Goal: Transaction & Acquisition: Purchase product/service

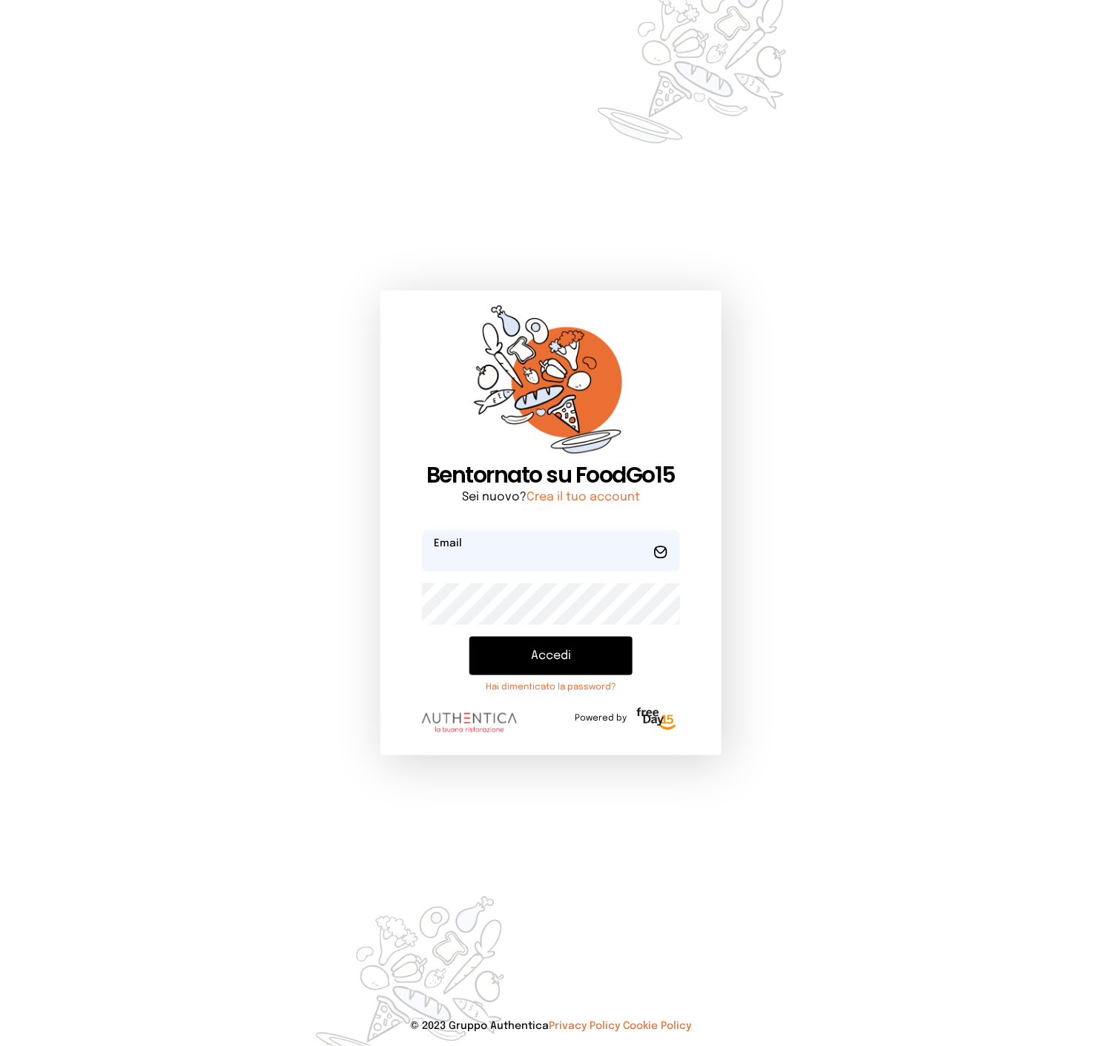
type input "**********"
drag, startPoint x: 515, startPoint y: 644, endPoint x: 524, endPoint y: 634, distance: 12.6
click at [515, 644] on button "Accedi" at bounding box center [550, 656] width 162 height 39
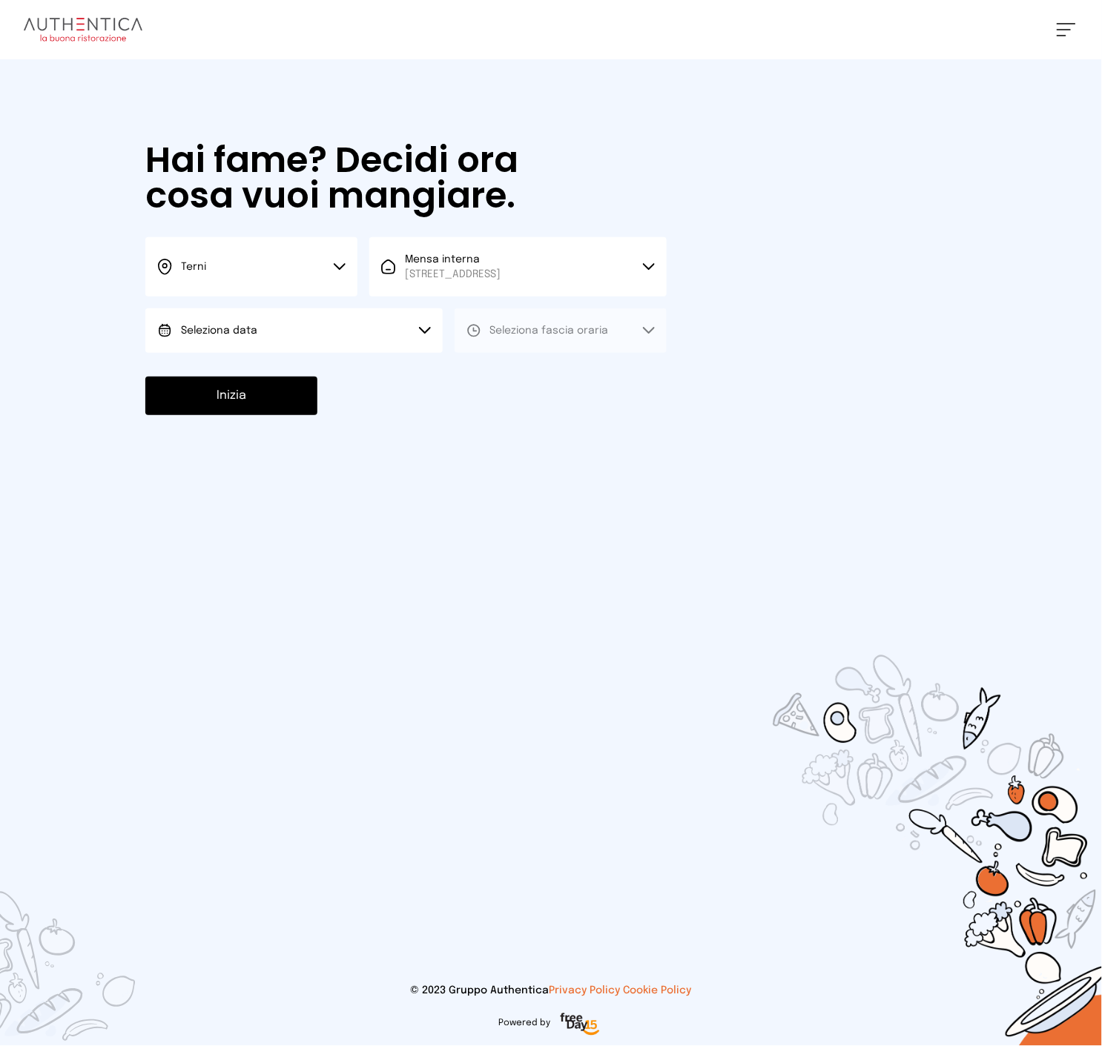
click at [363, 320] on button "Seleziona data" at bounding box center [293, 331] width 297 height 44
click at [280, 373] on li "[DATE], [DATE]" at bounding box center [293, 372] width 297 height 39
click at [538, 340] on button "Seleziona fascia oraria" at bounding box center [561, 331] width 212 height 44
click at [498, 375] on span "Pranzo" at bounding box center [508, 372] width 36 height 15
click at [276, 403] on button "Inizia" at bounding box center [231, 396] width 172 height 39
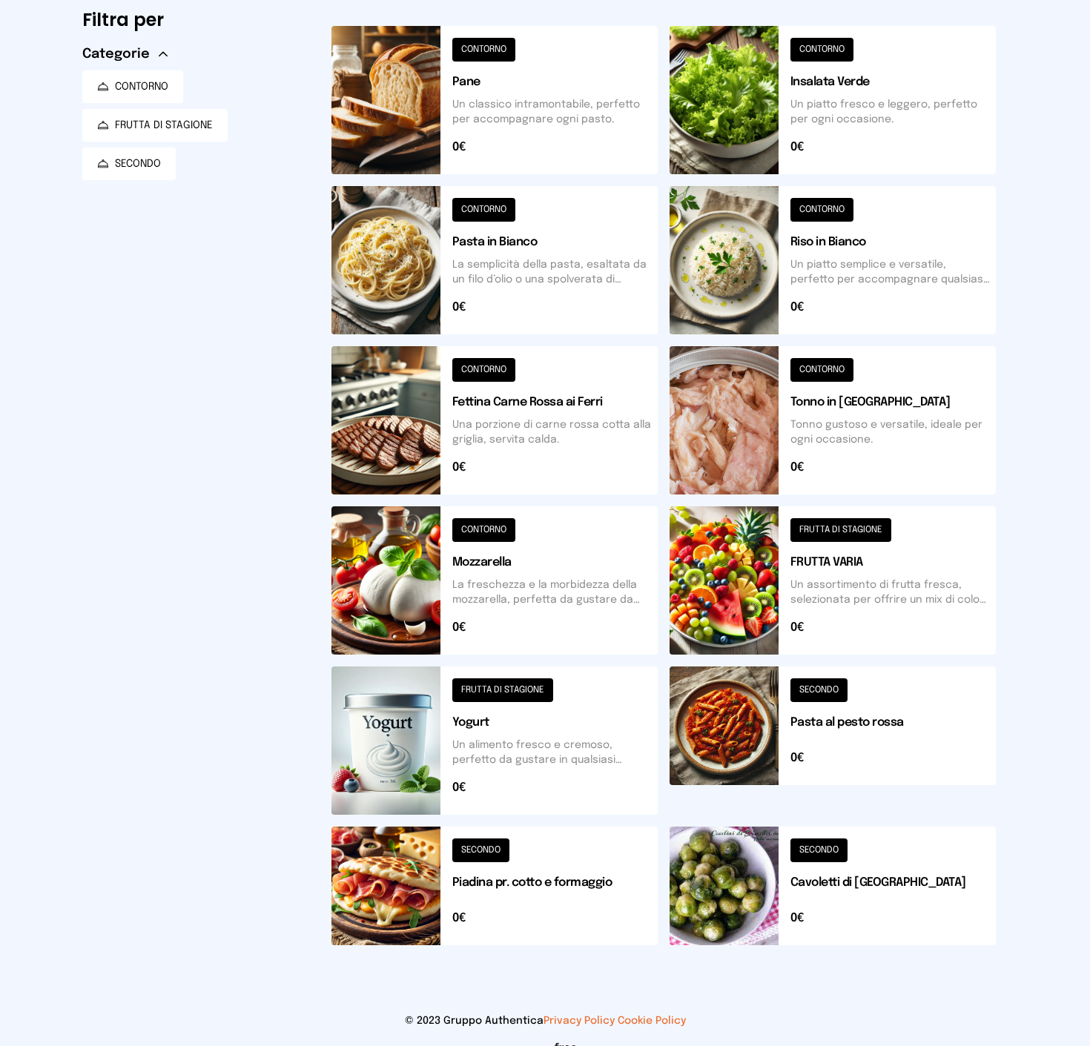
scroll to position [151, 0]
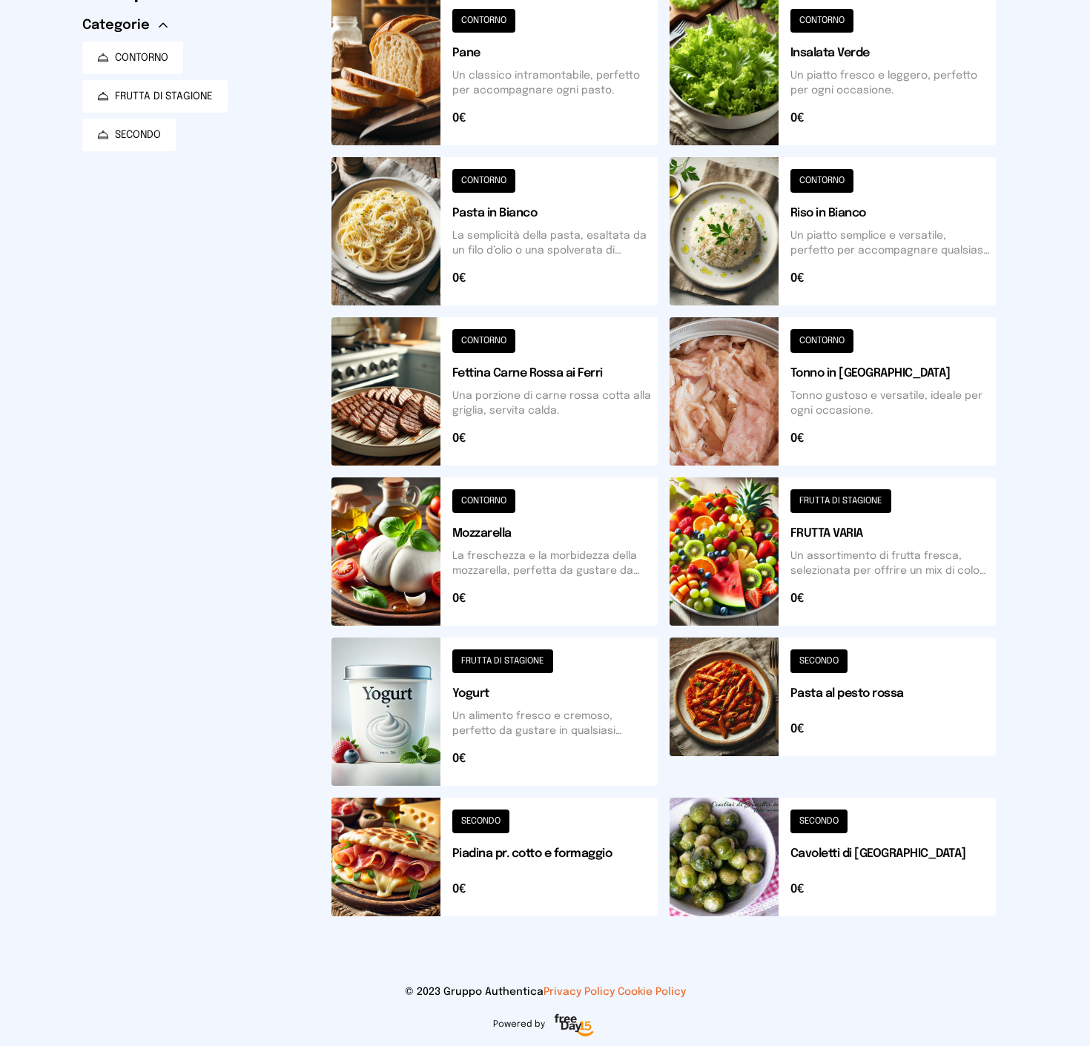
click at [545, 684] on button at bounding box center [494, 712] width 326 height 148
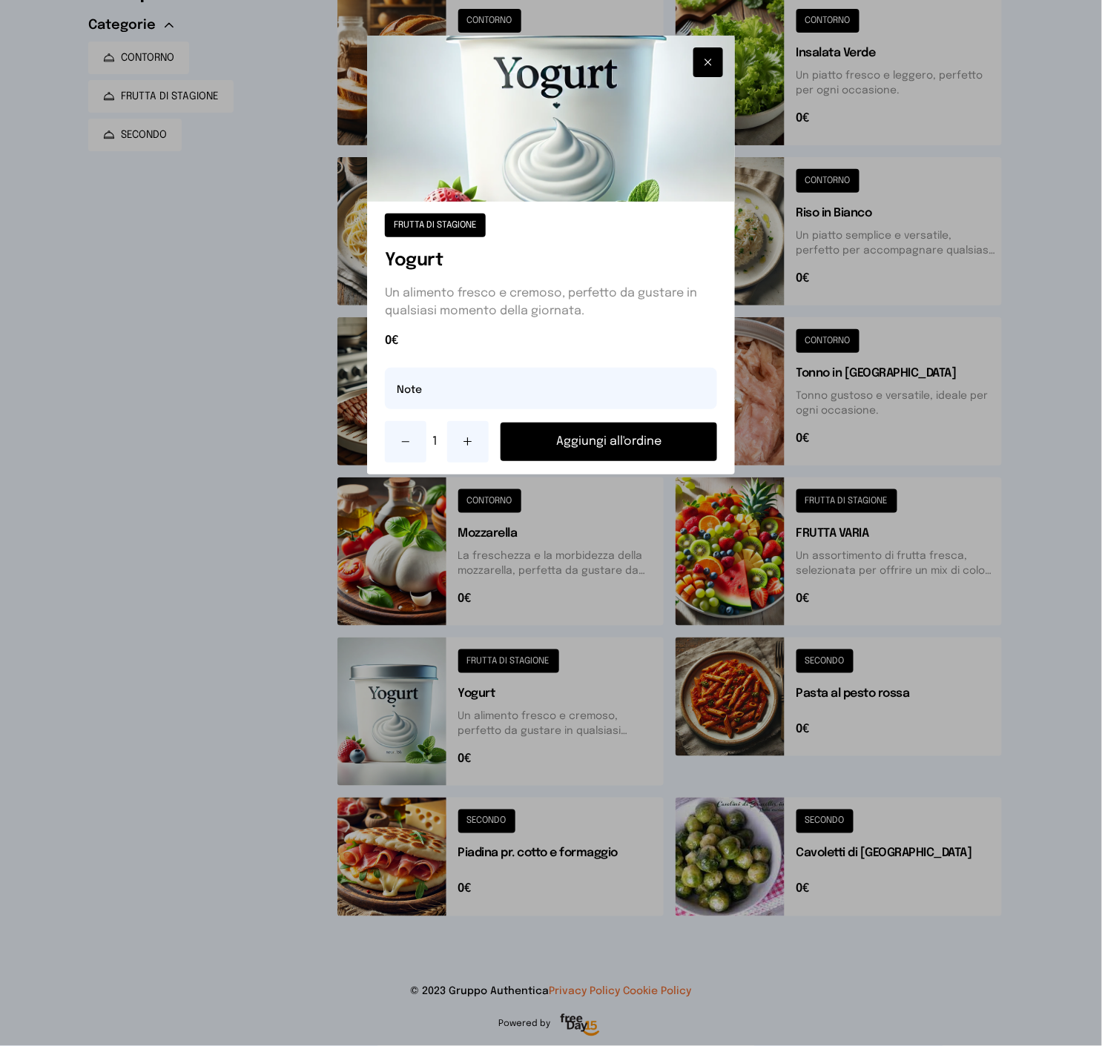
click at [460, 439] on button at bounding box center [468, 442] width 42 height 42
click at [532, 441] on button "Aggiungi all'ordine" at bounding box center [609, 442] width 216 height 39
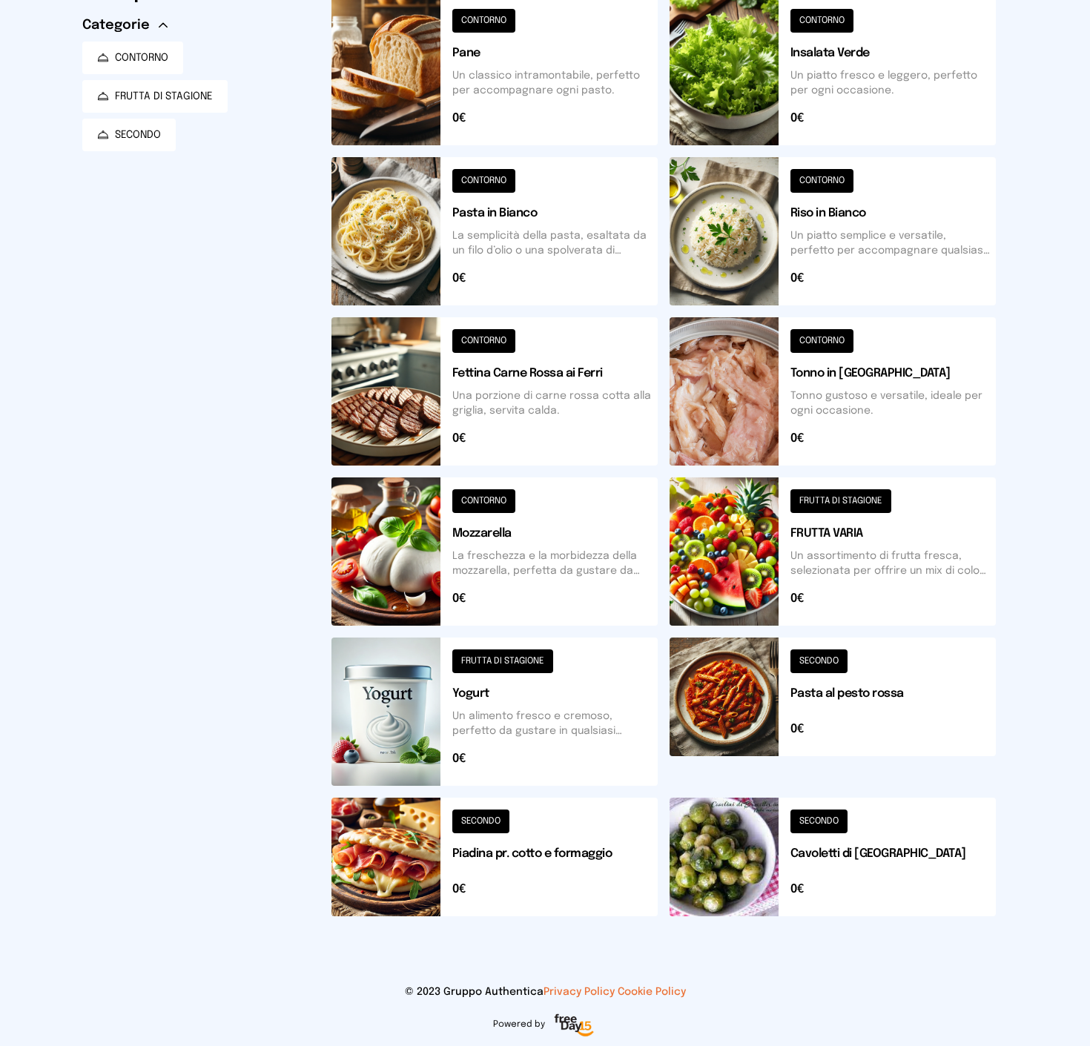
click at [539, 877] on button at bounding box center [494, 857] width 326 height 119
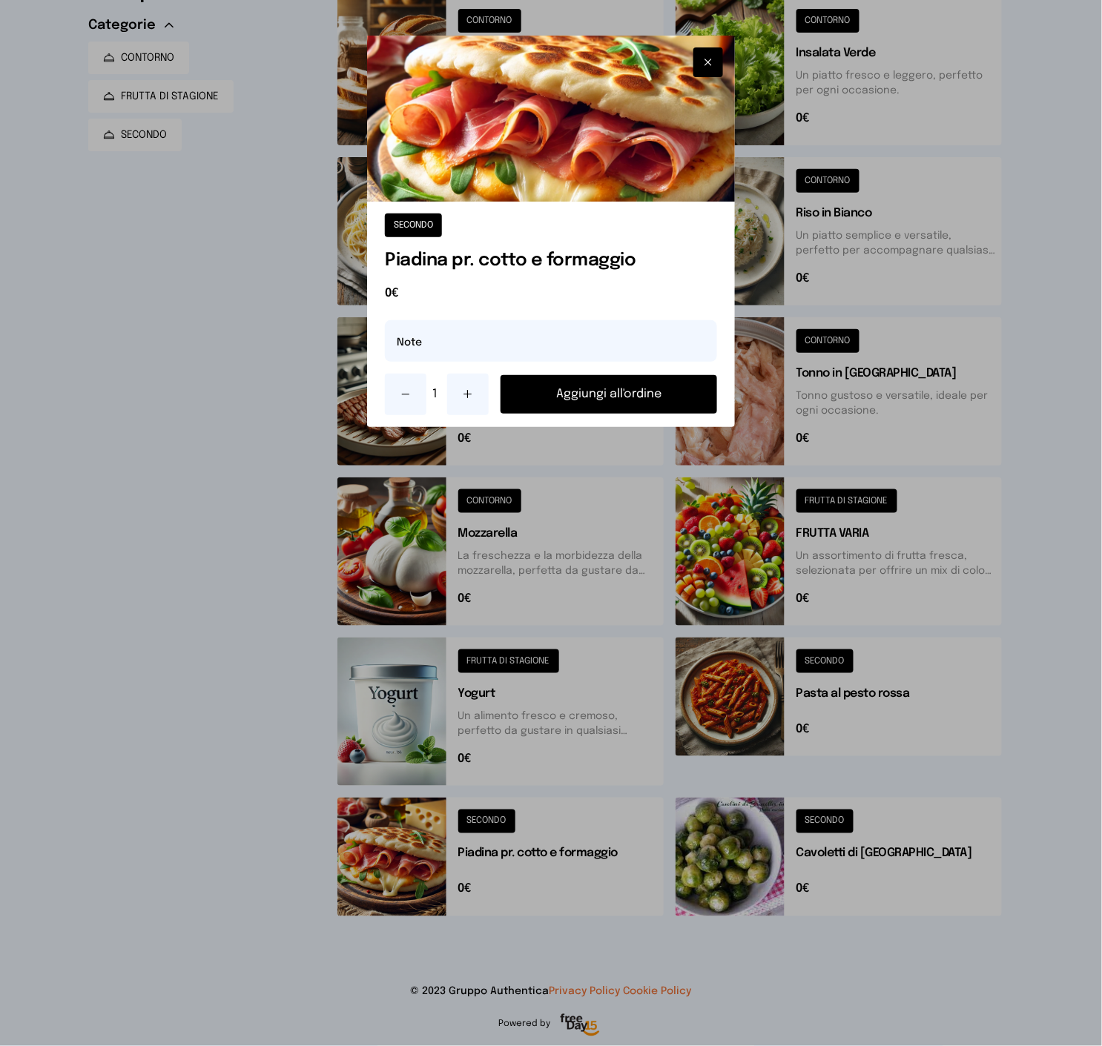
click at [538, 396] on button "Aggiungi all'ordine" at bounding box center [609, 394] width 216 height 39
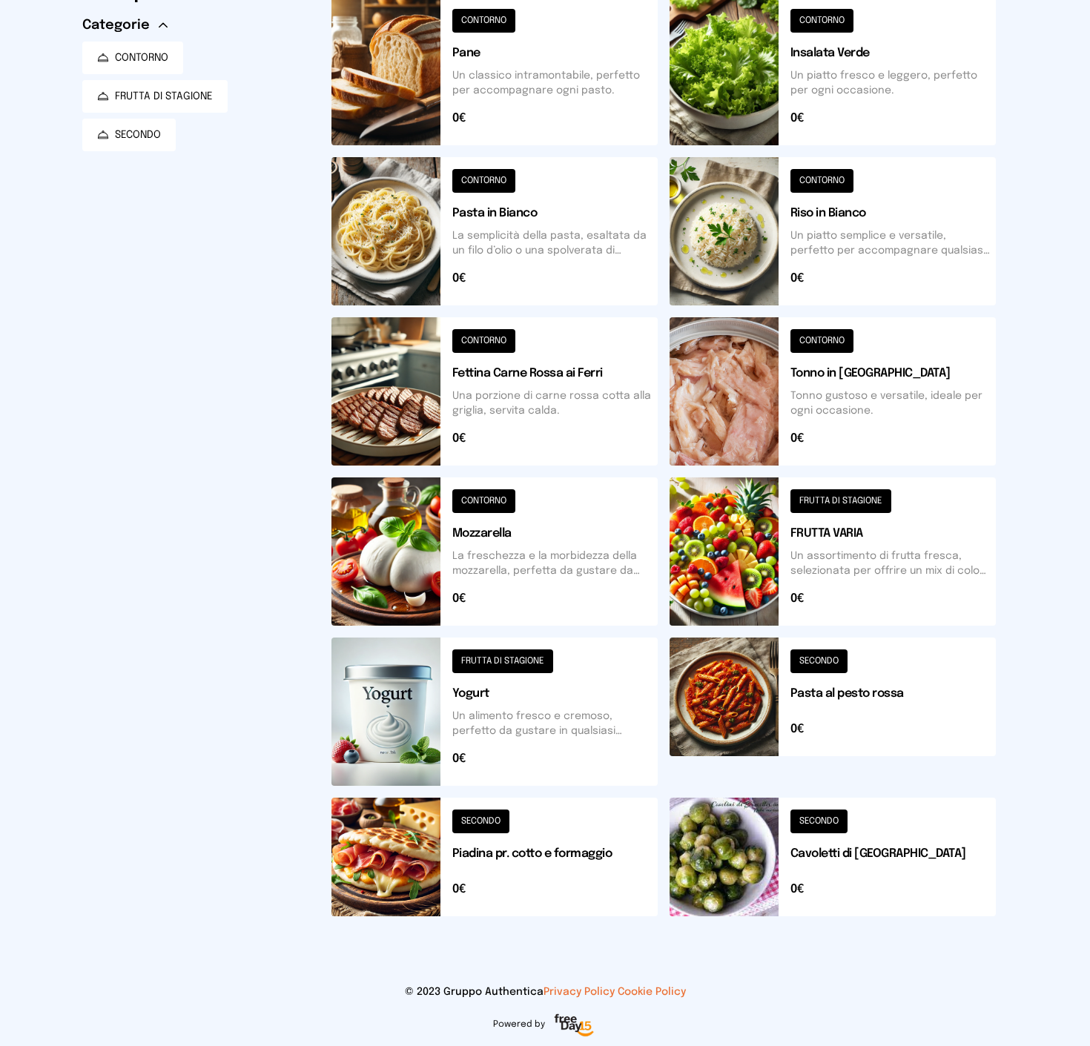
click at [825, 550] on button at bounding box center [833, 552] width 326 height 148
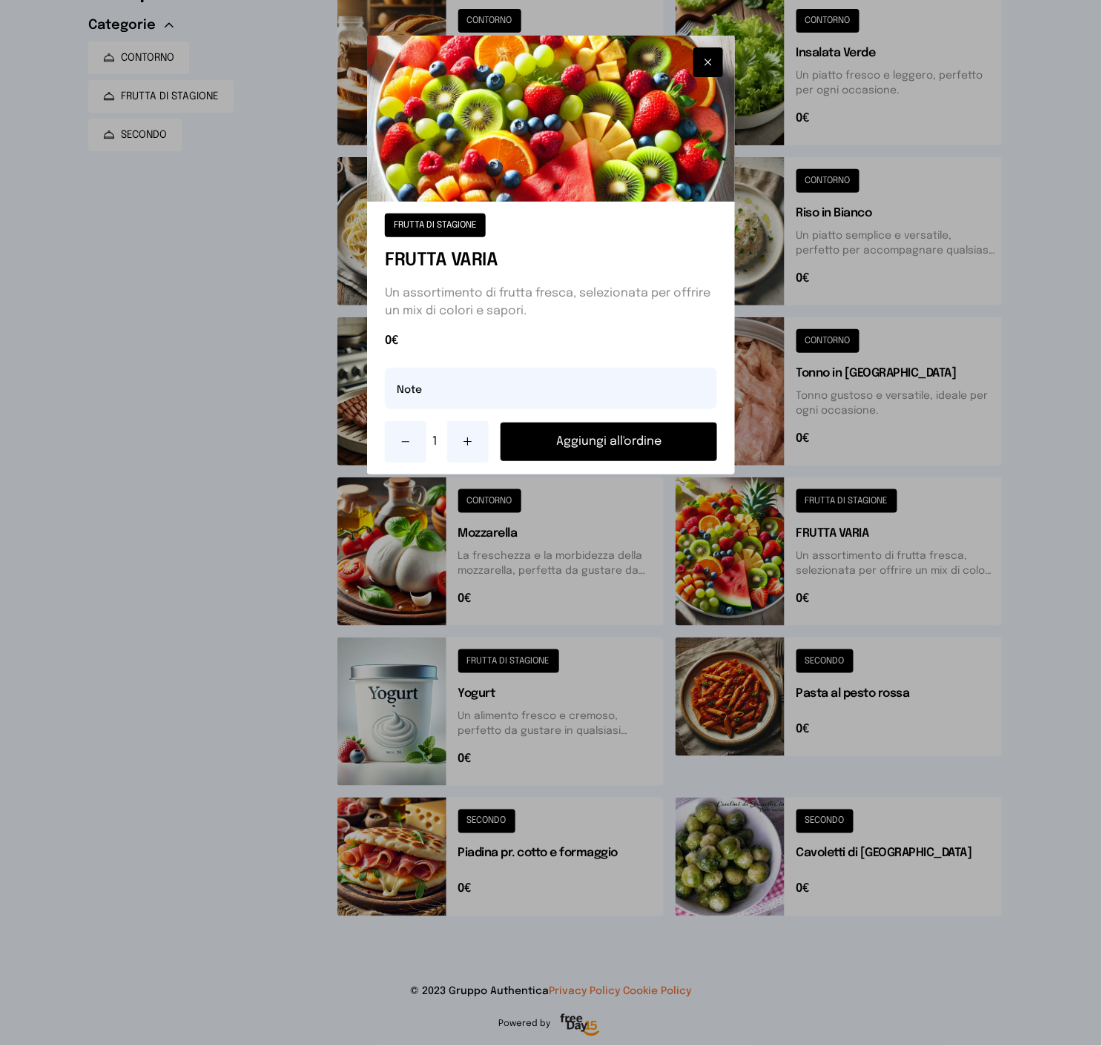
click at [466, 443] on icon at bounding box center [468, 442] width 12 height 12
click at [465, 443] on icon at bounding box center [468, 442] width 12 height 12
click at [558, 441] on button "Aggiungi all'ordine" at bounding box center [609, 442] width 216 height 39
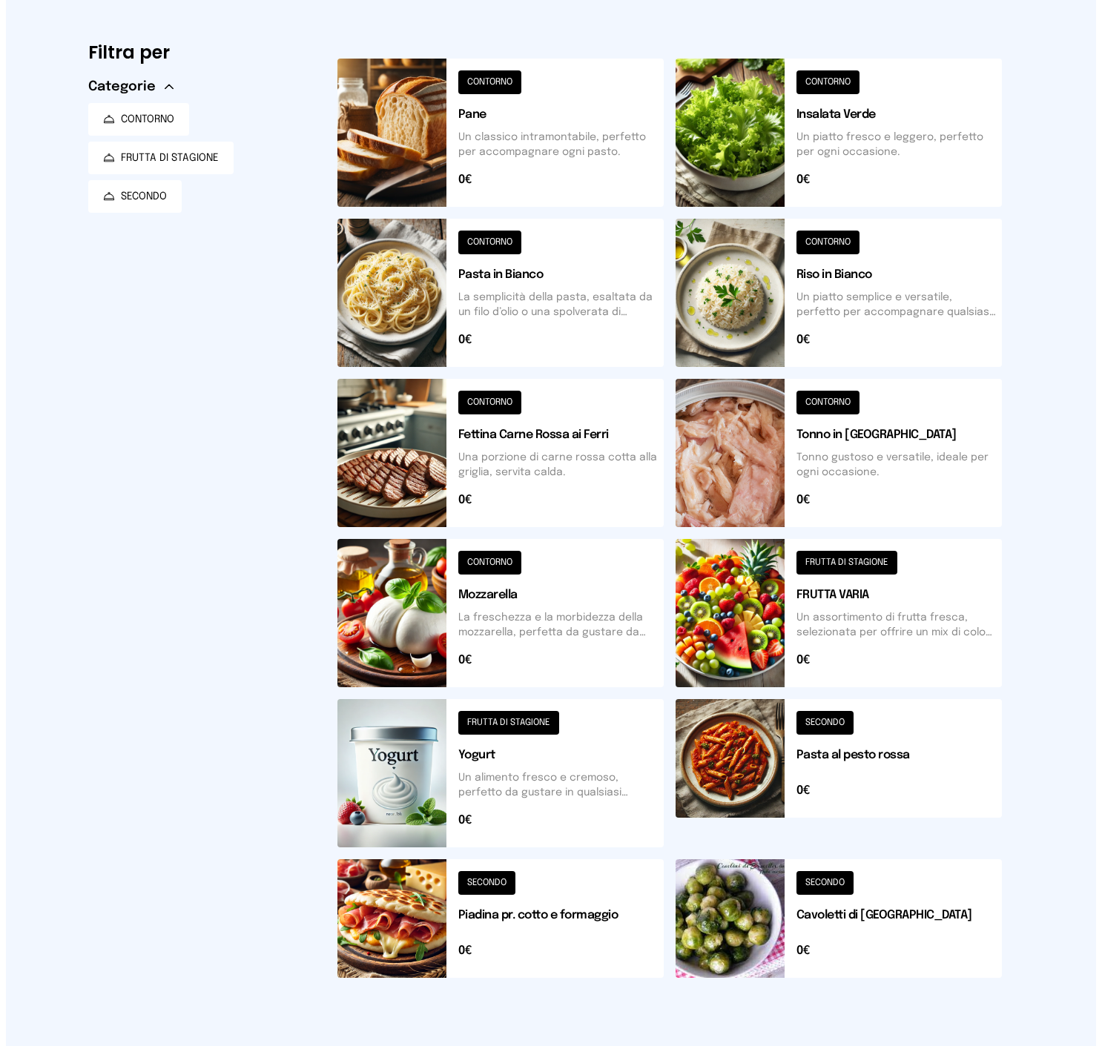
scroll to position [0, 0]
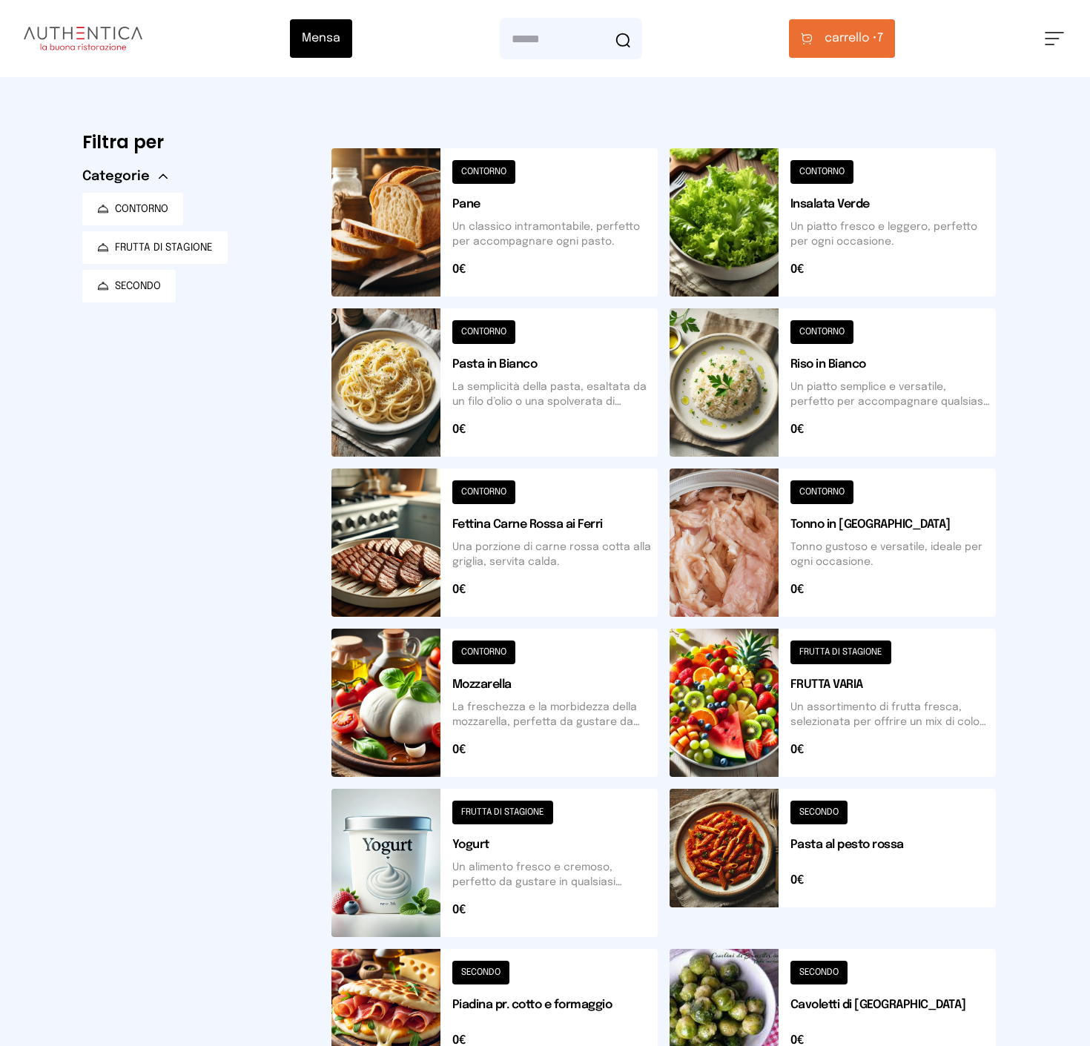
click at [842, 38] on span "carrello •" at bounding box center [851, 39] width 53 height 18
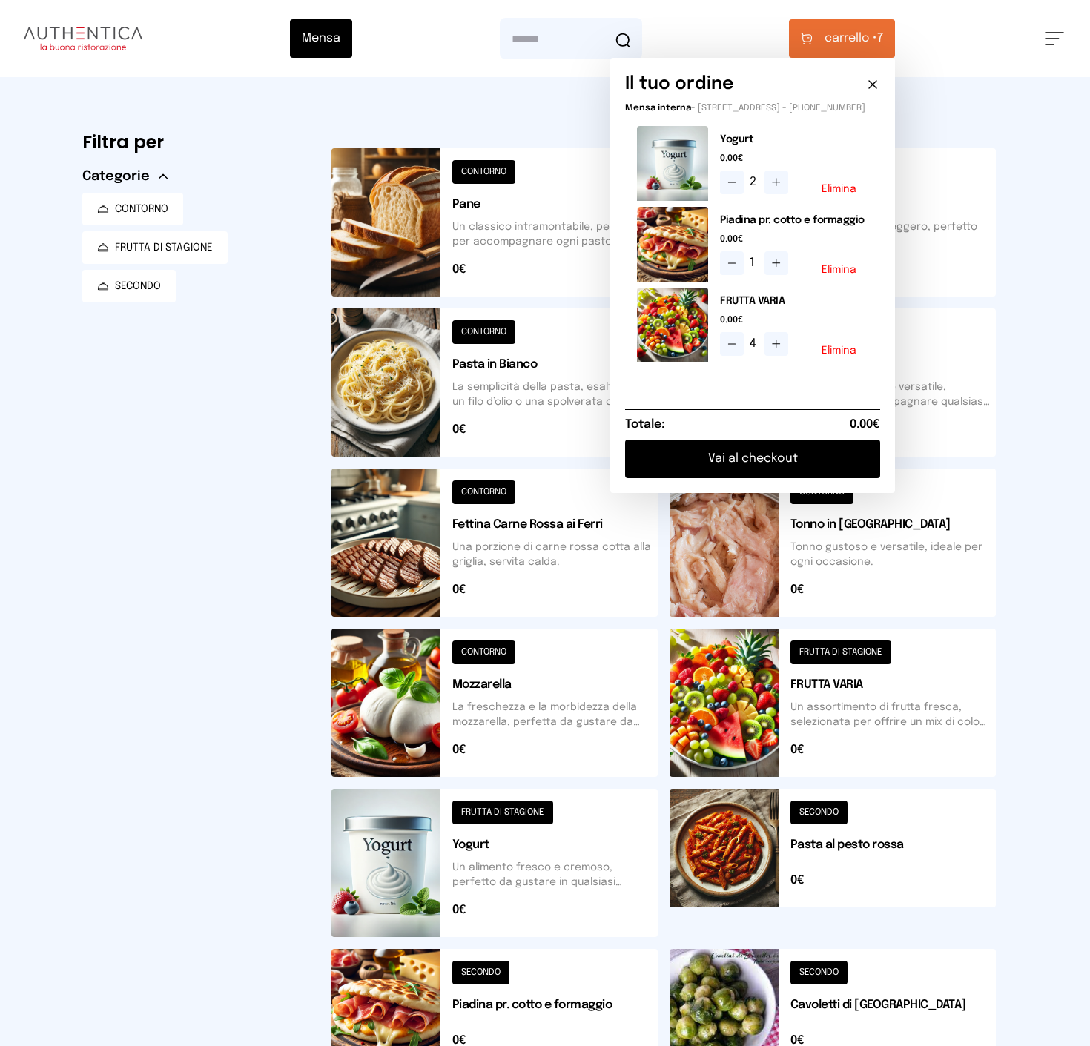
click at [776, 269] on icon at bounding box center [777, 263] width 12 height 12
click at [753, 466] on button "Vai al checkout" at bounding box center [753, 459] width 255 height 39
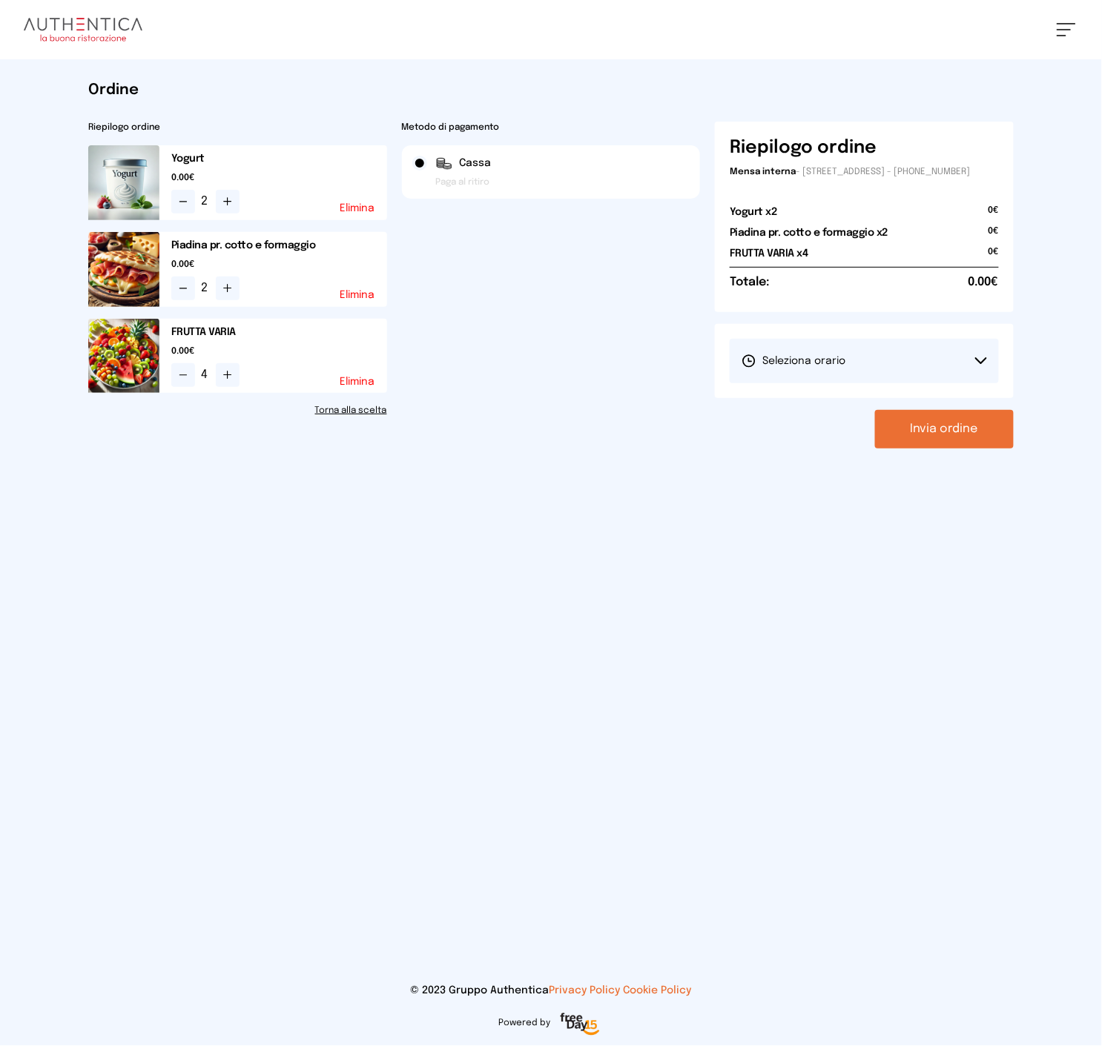
click at [847, 379] on button "Seleziona orario" at bounding box center [864, 361] width 269 height 44
click at [807, 410] on span "1° Turno (13:00 - 15:00)" at bounding box center [798, 402] width 112 height 15
click at [905, 435] on button "Invia ordine" at bounding box center [944, 429] width 139 height 39
